Goal: Information Seeking & Learning: Compare options

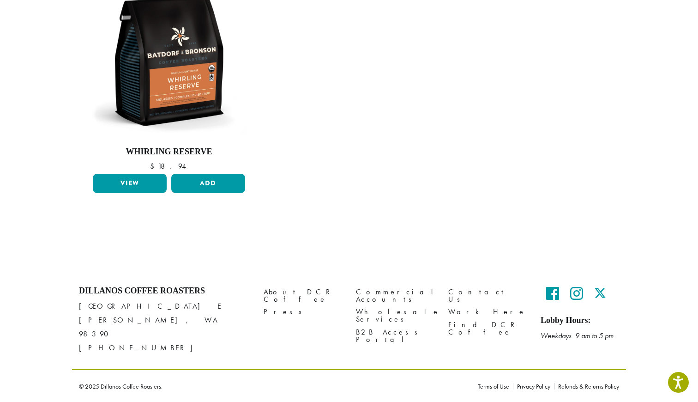
scroll to position [864, 0]
click at [248, 139] on img at bounding box center [169, 60] width 157 height 157
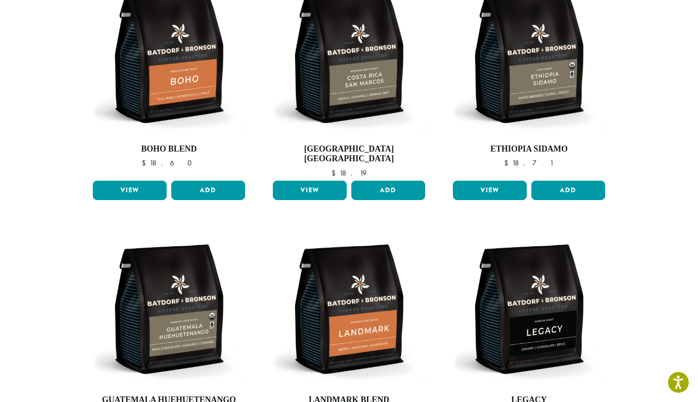
scroll to position [86, 0]
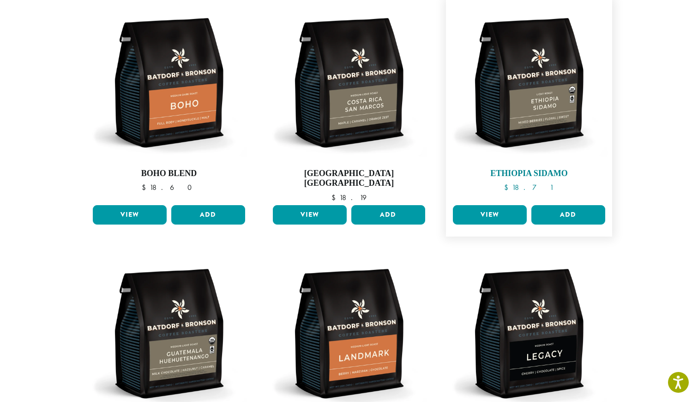
click at [451, 161] on img at bounding box center [529, 82] width 157 height 157
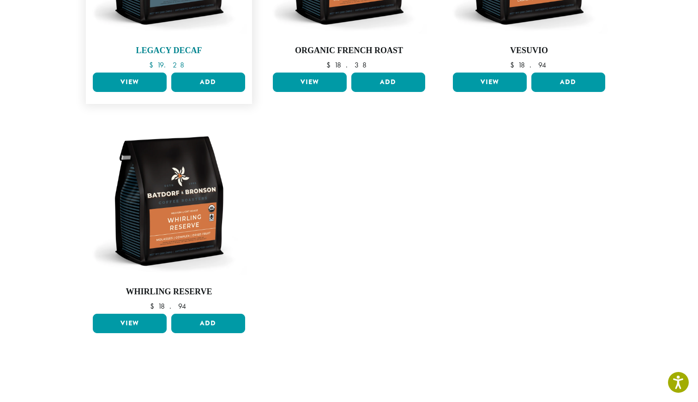
scroll to position [648, 0]
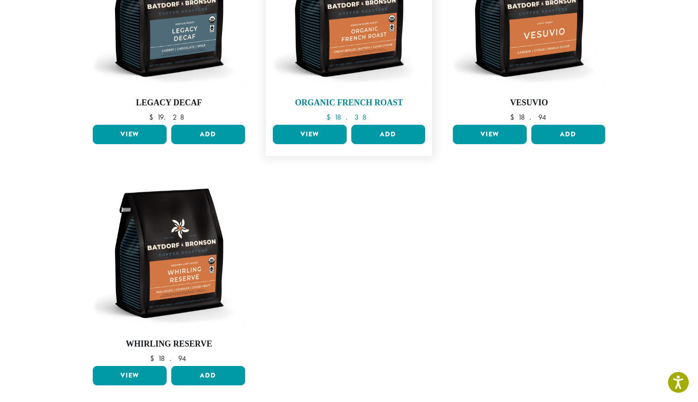
click at [353, 91] on img at bounding box center [349, 11] width 157 height 157
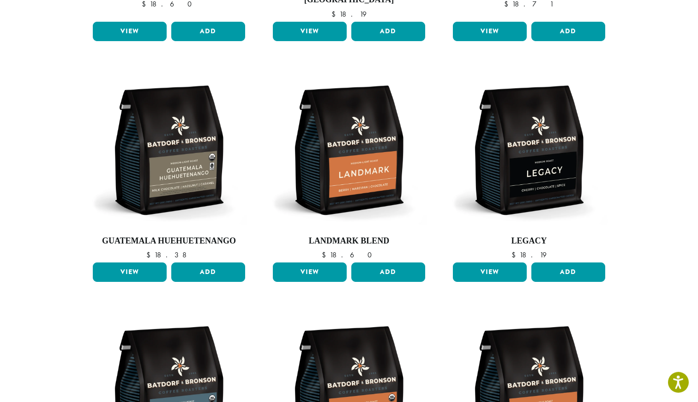
scroll to position [261, 0]
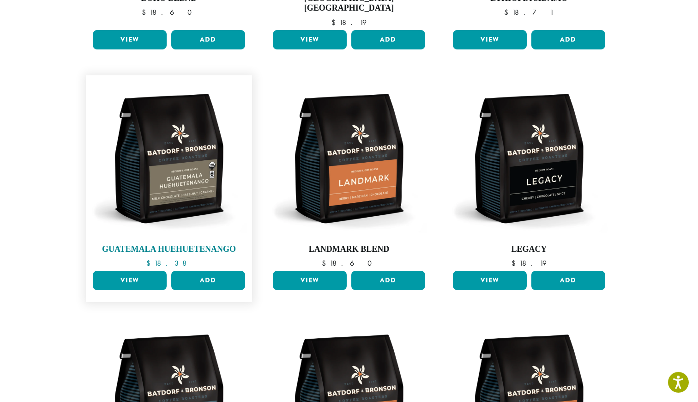
click at [248, 111] on img at bounding box center [169, 158] width 157 height 157
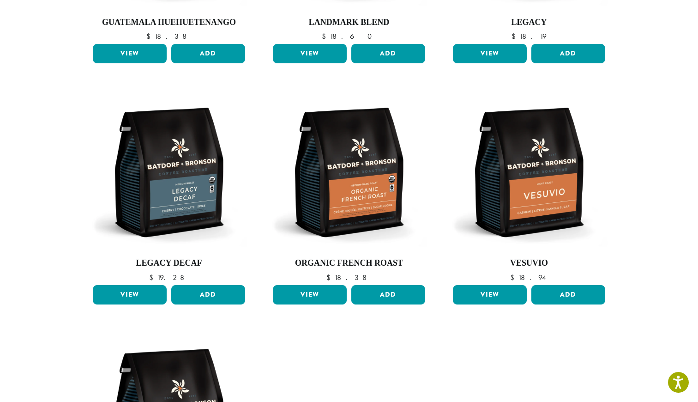
scroll to position [480, 0]
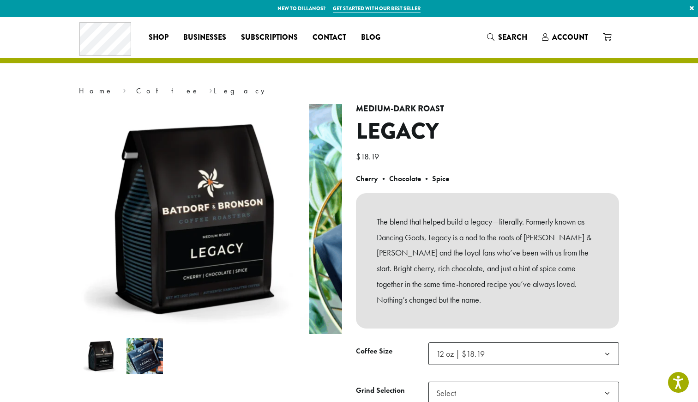
click at [47, 109] on section "**********" at bounding box center [349, 247] width 698 height 461
